Goal: Task Accomplishment & Management: Complete application form

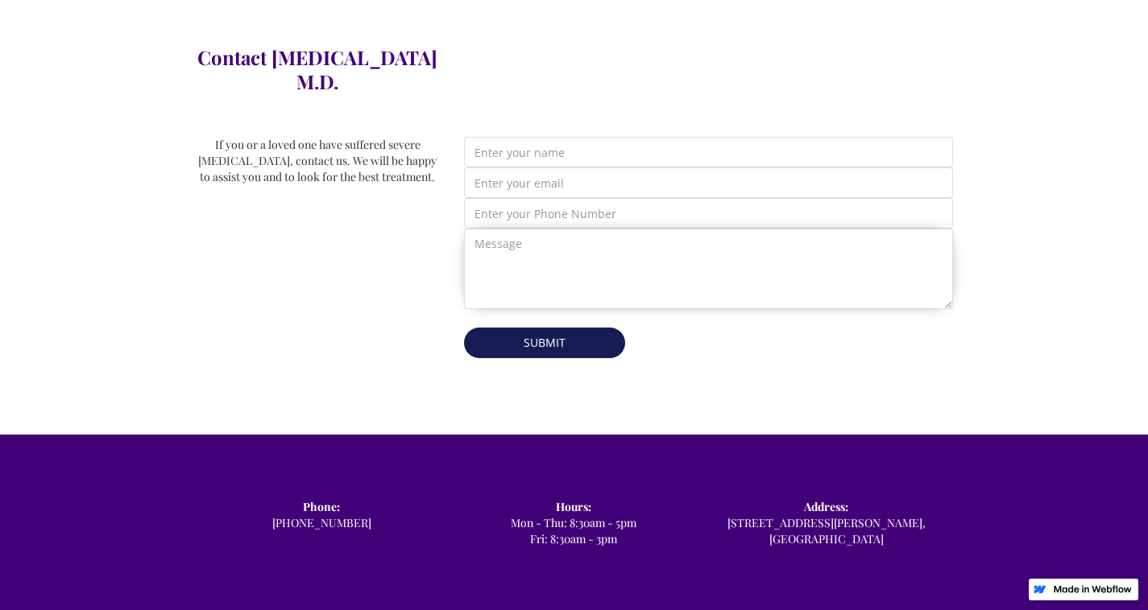
scroll to position [644, 0]
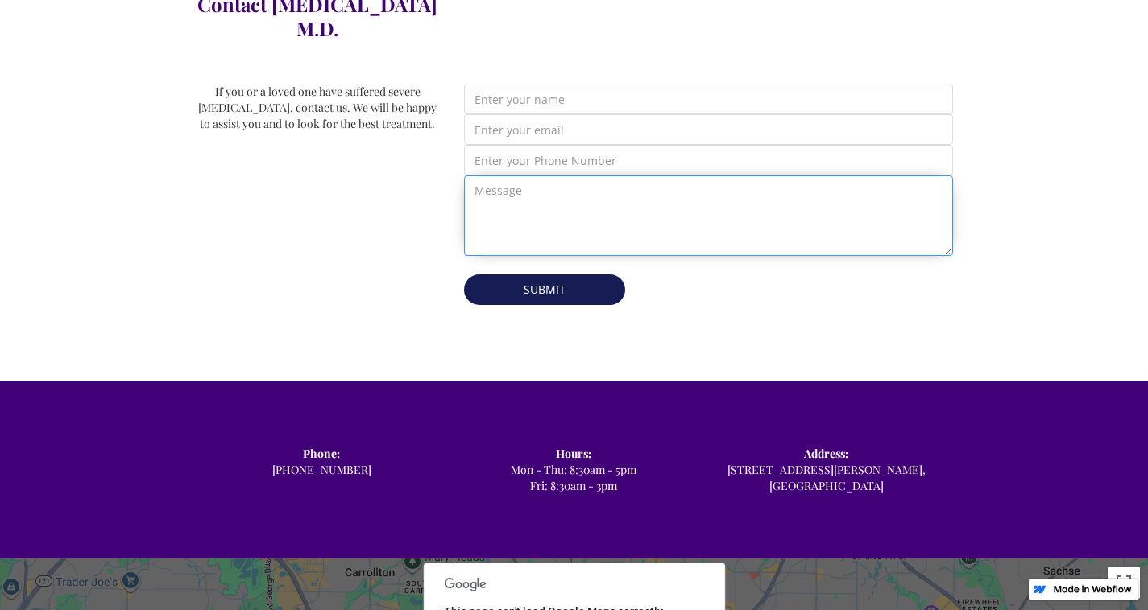
click at [493, 176] on textarea "Email Form" at bounding box center [708, 216] width 489 height 81
paste textarea "Re: Drop Traffic Hello Good Morning, I have found some major errors that corres…"
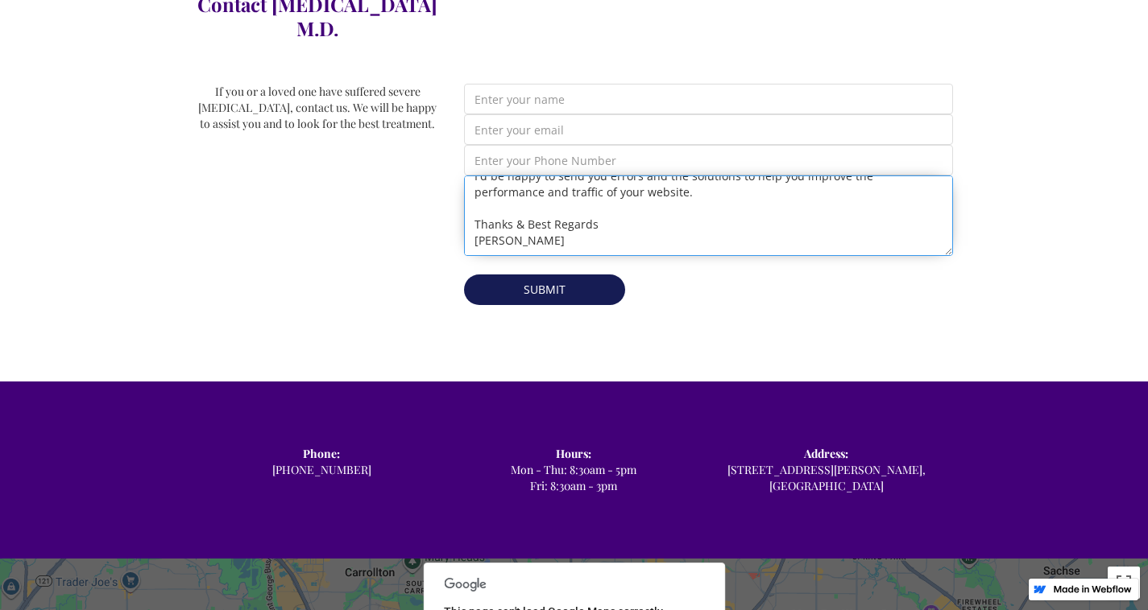
click at [562, 176] on textarea "Re: Drop Traffic Hello Good Morning, I have found some major errors that corres…" at bounding box center [708, 216] width 489 height 81
type textarea "Re: Drop Traffic Hello Good Morning, I have found some major errors that corres…"
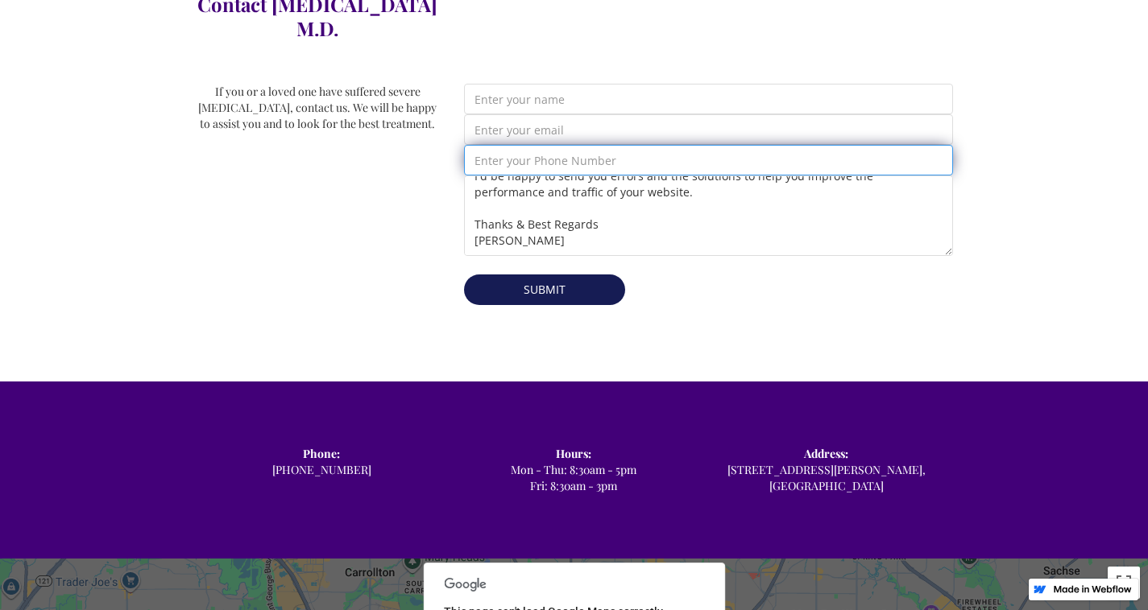
click at [618, 145] on input "Email Form" at bounding box center [708, 160] width 489 height 31
type input "2356895054"
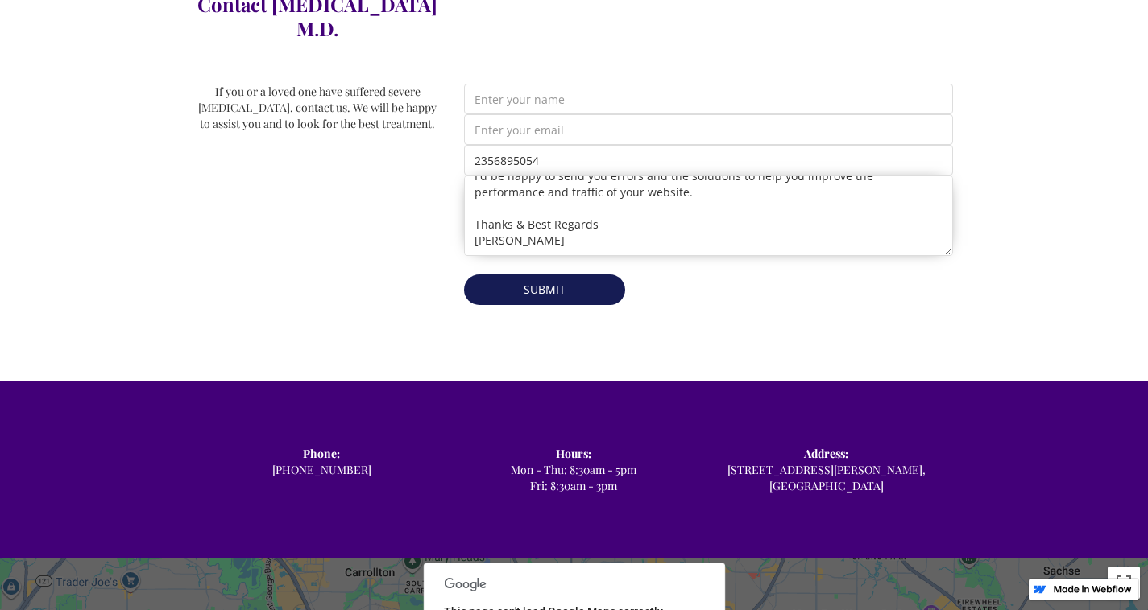
type input "[PERSON_NAME]"
type input "[EMAIL_ADDRESS][DOMAIN_NAME]"
click at [562, 273] on input "Submit" at bounding box center [542, 288] width 161 height 31
type input "Please wait..."
